Goal: Find specific page/section: Find specific page/section

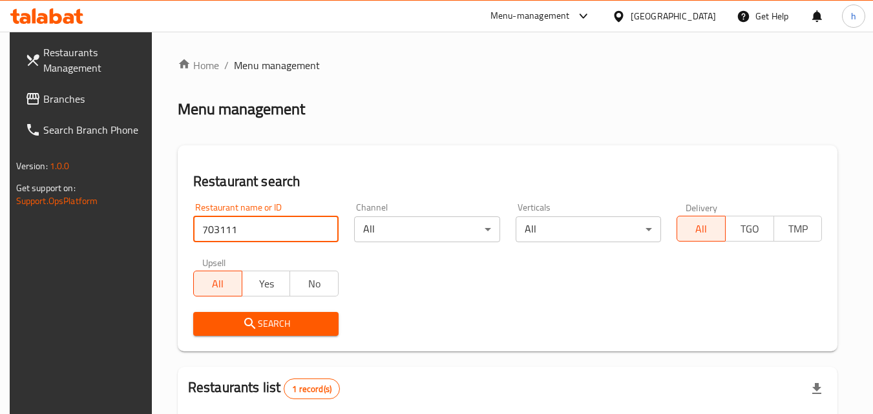
scroll to position [151, 0]
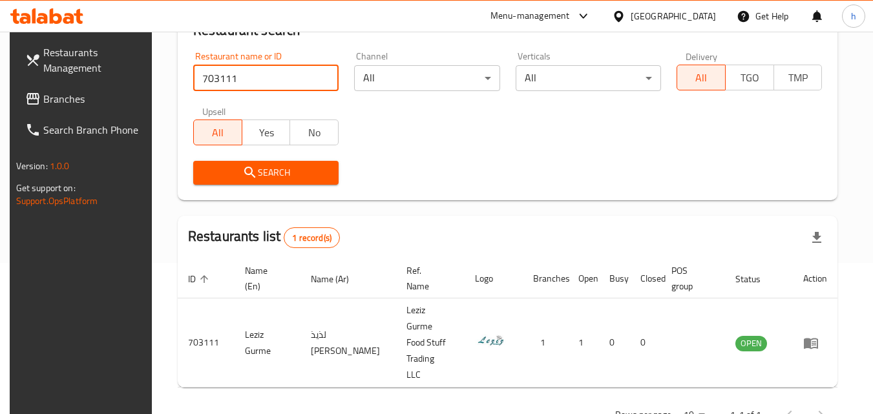
click at [667, 17] on div "[GEOGRAPHIC_DATA]" at bounding box center [672, 16] width 85 height 14
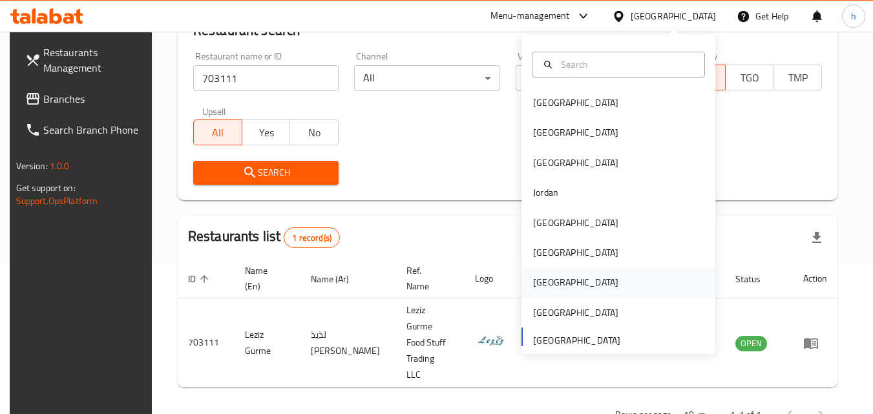
click at [537, 276] on div "[GEOGRAPHIC_DATA]" at bounding box center [575, 282] width 85 height 14
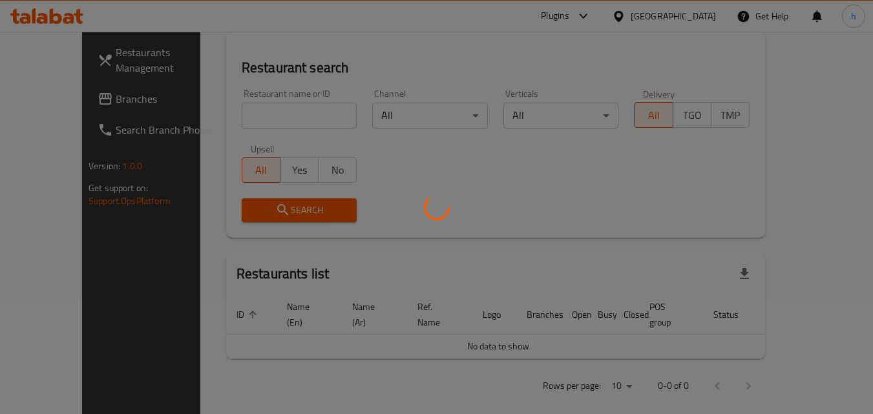
scroll to position [151, 0]
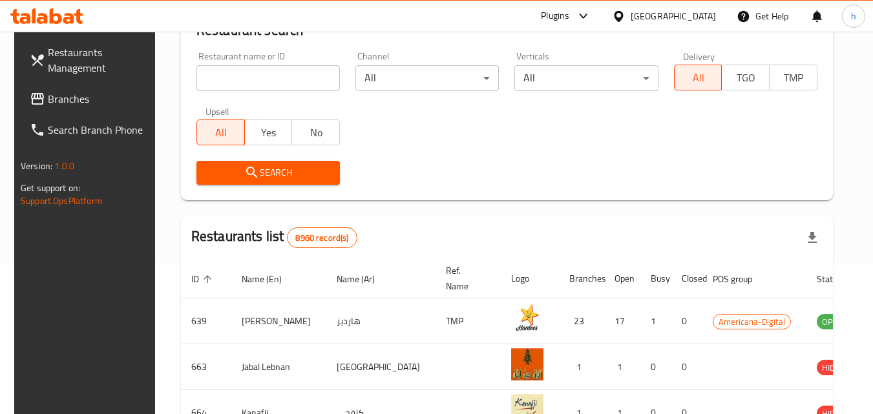
click at [54, 99] on span "Branches" at bounding box center [99, 99] width 102 height 16
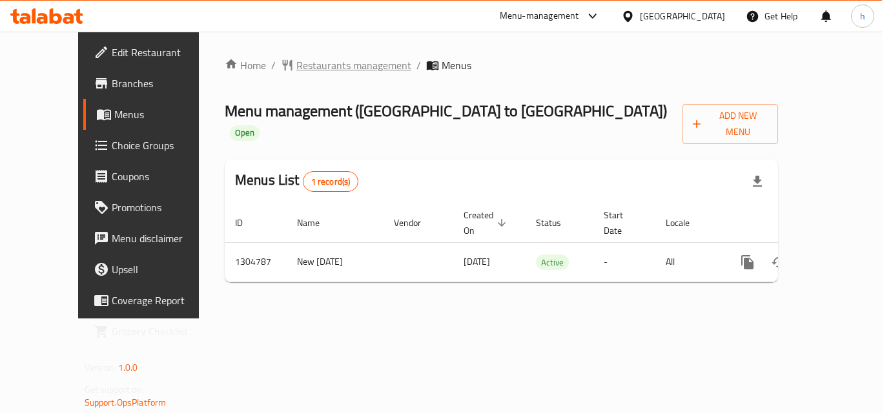
click at [296, 65] on span "Restaurants management" at bounding box center [353, 65] width 115 height 16
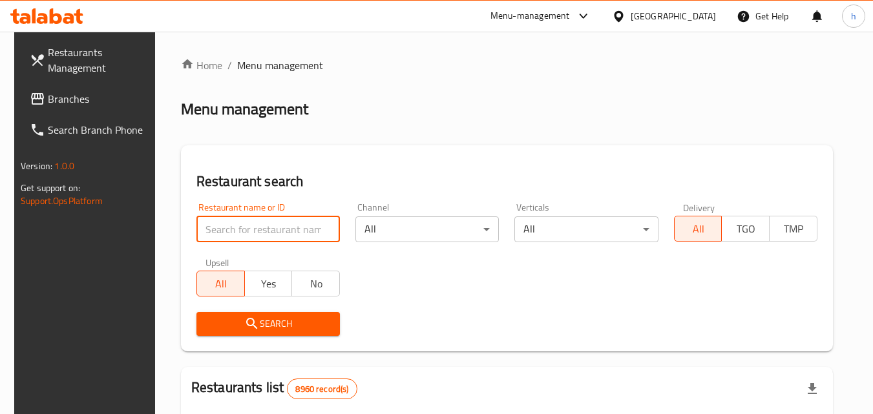
click at [260, 227] on input "search" at bounding box center [267, 229] width 143 height 26
paste input "703418"
type input "703418"
click button "Search" at bounding box center [267, 324] width 143 height 24
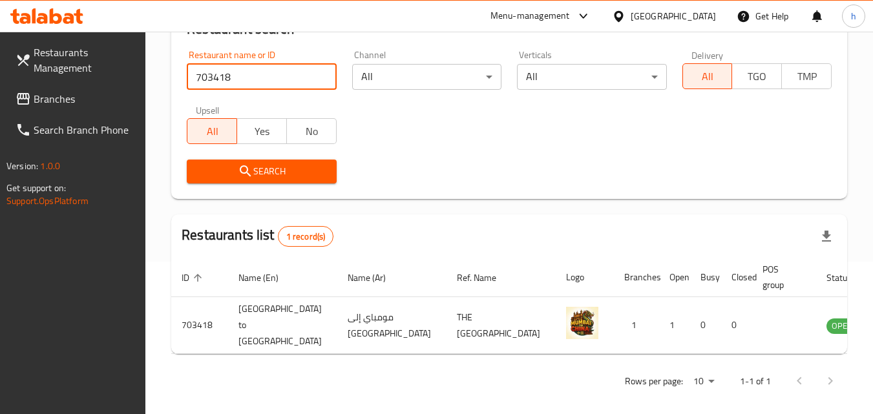
scroll to position [162, 0]
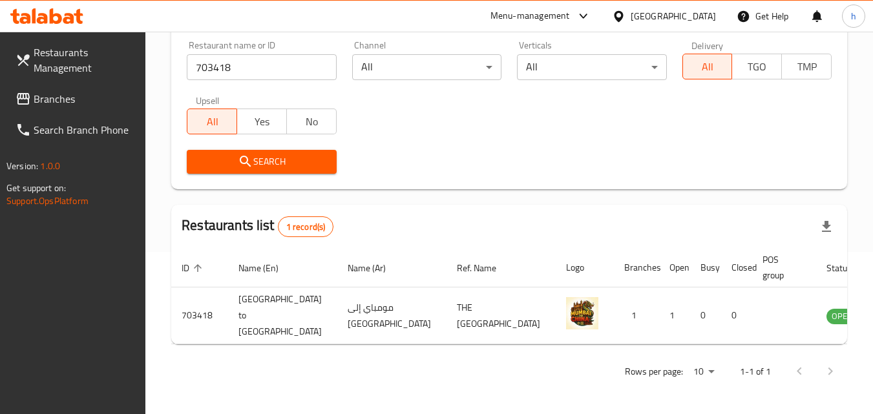
click at [707, 15] on div "[GEOGRAPHIC_DATA]" at bounding box center [672, 16] width 85 height 14
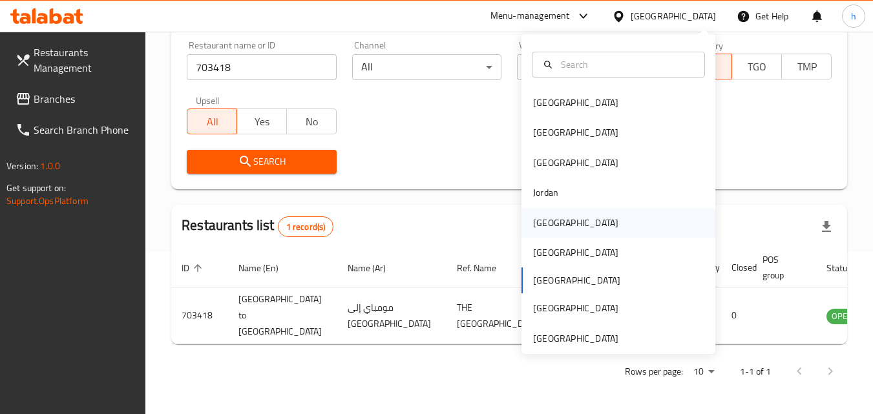
click at [539, 230] on div "[GEOGRAPHIC_DATA]" at bounding box center [575, 223] width 85 height 14
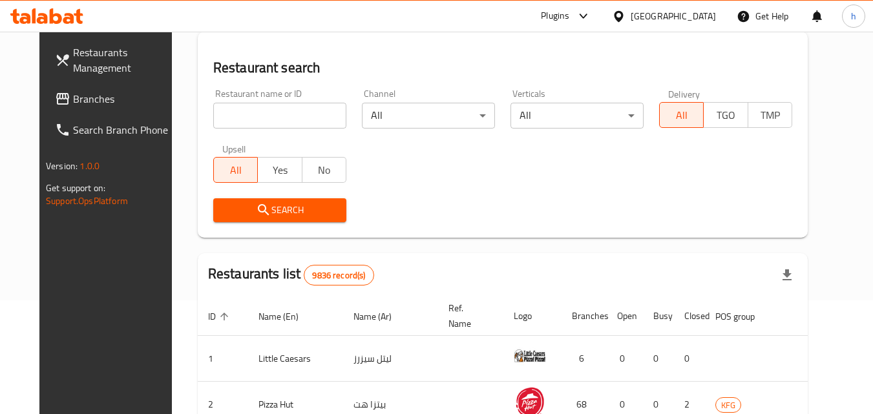
scroll to position [162, 0]
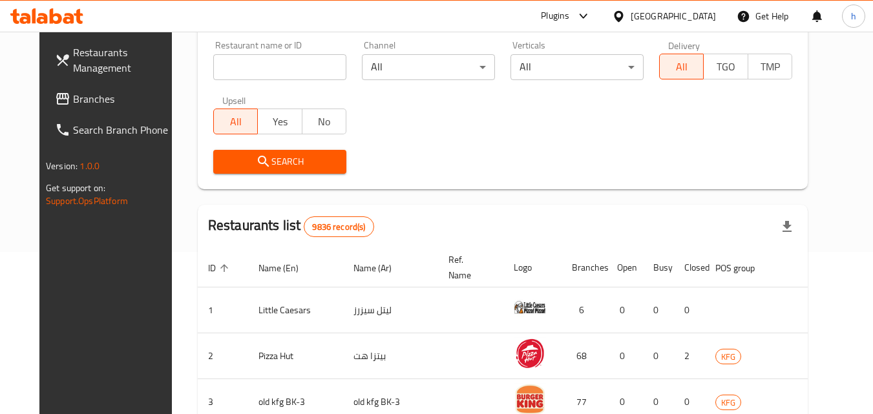
click at [103, 96] on span "Branches" at bounding box center [124, 99] width 102 height 16
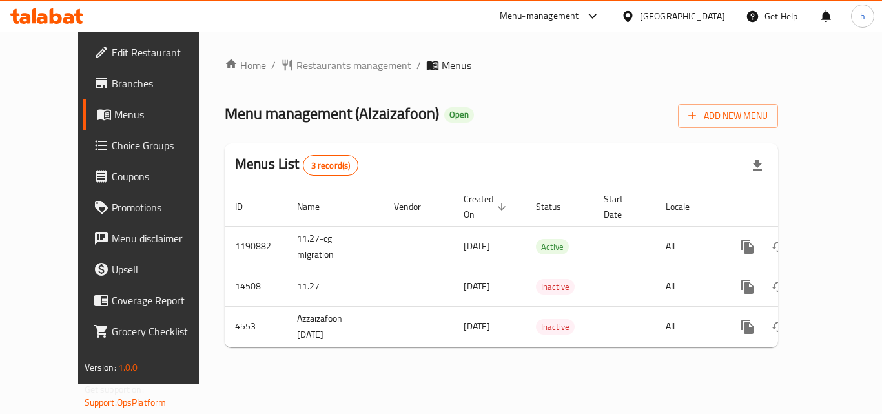
click at [304, 62] on span "Restaurants management" at bounding box center [353, 65] width 115 height 16
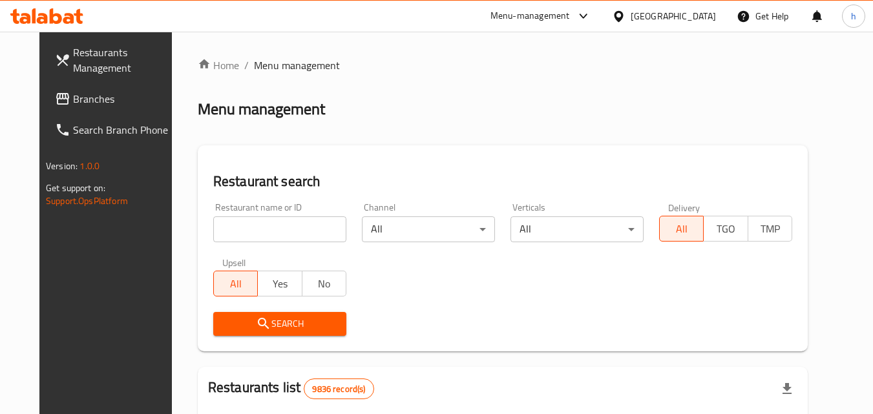
click at [289, 233] on input "search" at bounding box center [279, 229] width 133 height 26
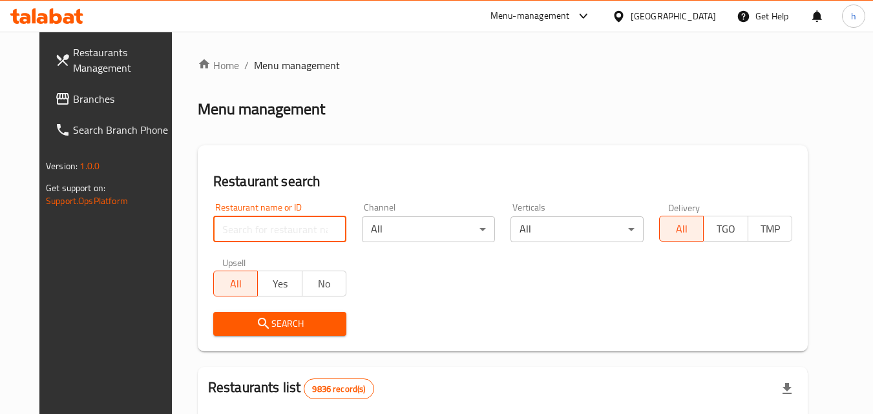
paste input "2880"
type input "2880"
click button "Search" at bounding box center [279, 324] width 133 height 24
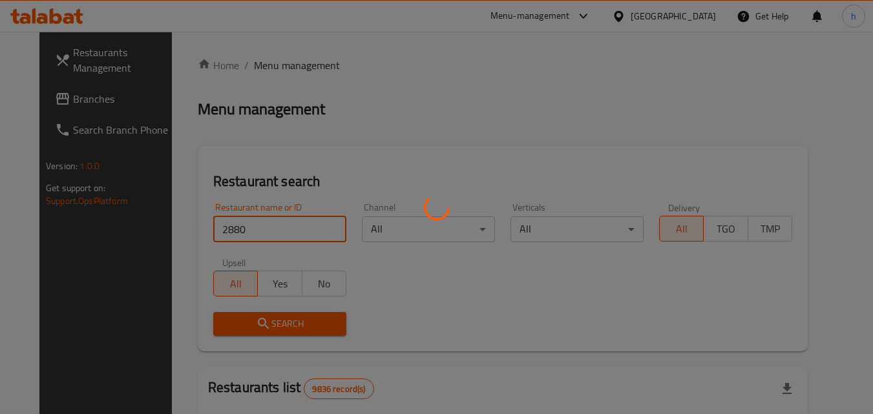
click button "Search" at bounding box center [279, 324] width 133 height 24
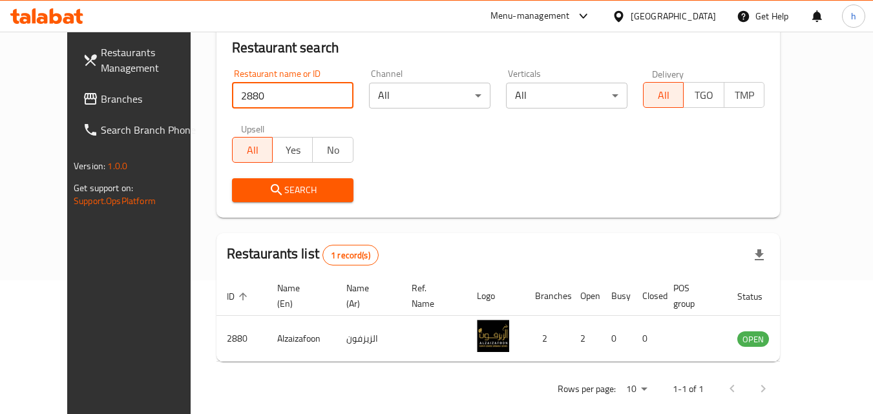
scroll to position [151, 0]
